Goal: Task Accomplishment & Management: Use online tool/utility

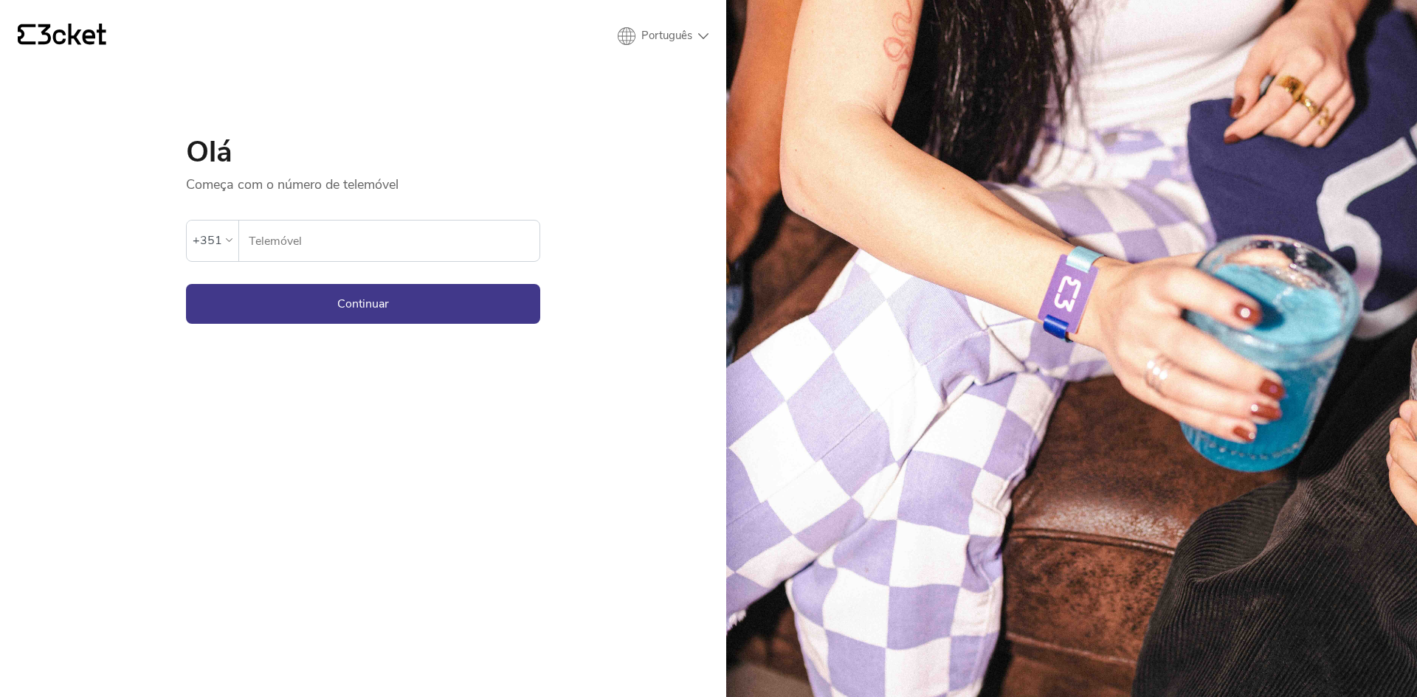
click at [292, 249] on input "Telemóvel" at bounding box center [394, 241] width 292 height 41
type input "969603172"
click at [318, 308] on button "Continuar" at bounding box center [363, 304] width 354 height 40
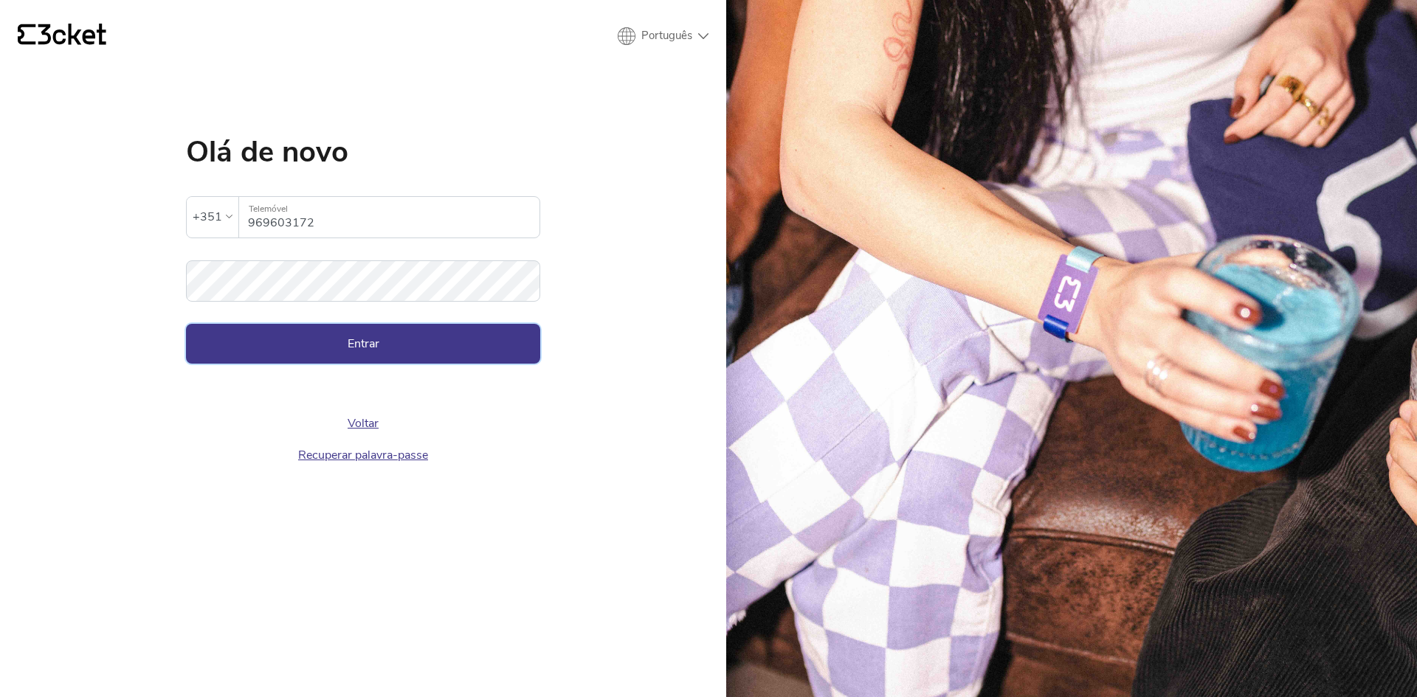
click at [429, 348] on button "Entrar" at bounding box center [363, 344] width 354 height 40
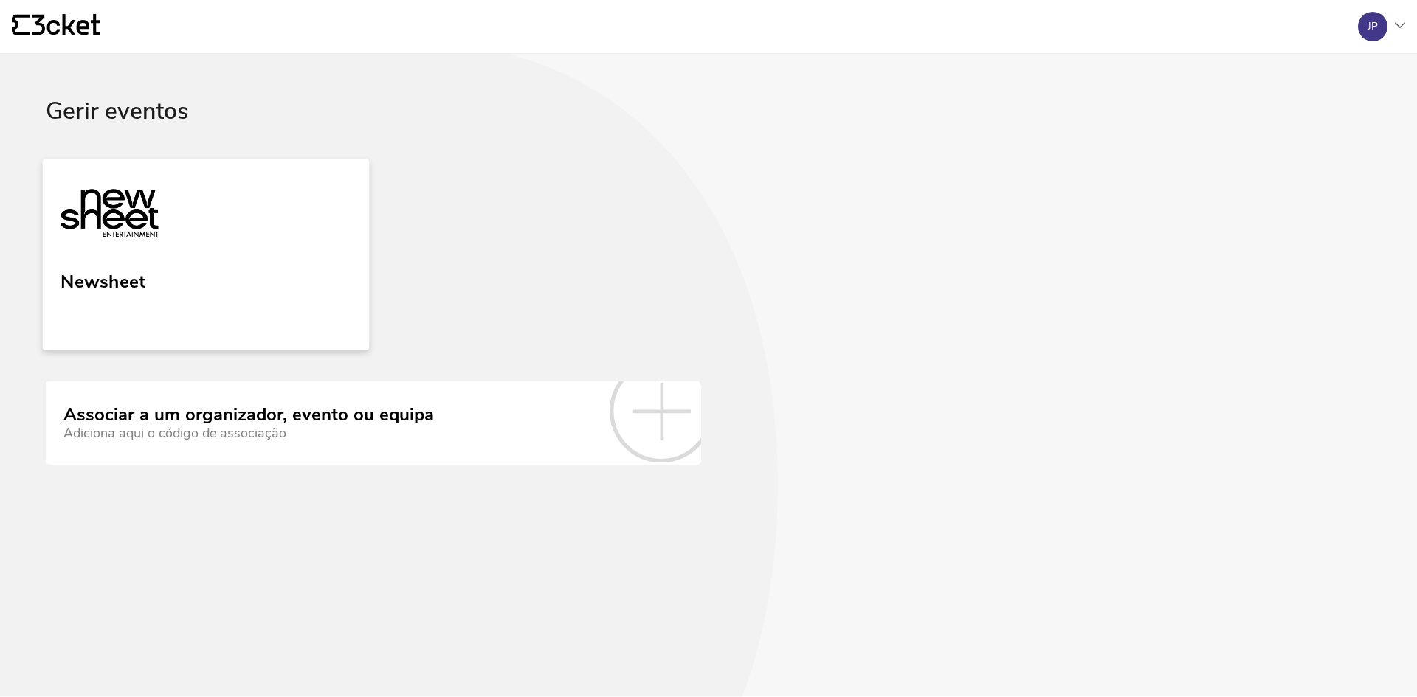
click at [238, 271] on link "Newsheet" at bounding box center [206, 254] width 327 height 191
